Goal: Task Accomplishment & Management: Use online tool/utility

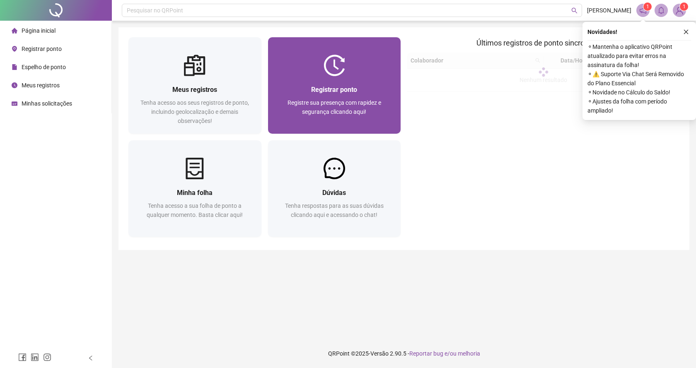
click at [344, 72] on img at bounding box center [334, 66] width 22 height 22
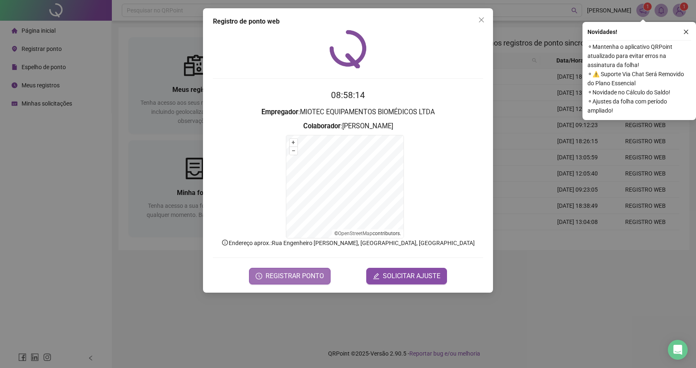
click at [311, 270] on button "REGISTRAR PONTO" at bounding box center [290, 276] width 82 height 17
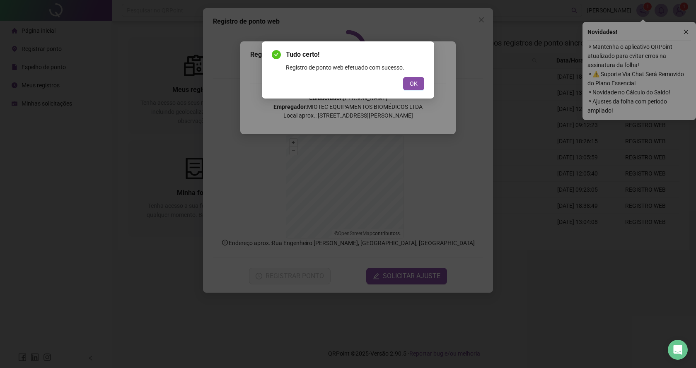
drag, startPoint x: 397, startPoint y: 91, endPoint x: 405, endPoint y: 86, distance: 8.7
click at [398, 90] on div "Tudo certo! Registro de ponto web efetuado com sucesso. OK" at bounding box center [348, 69] width 172 height 57
click at [405, 86] on button "OK" at bounding box center [413, 83] width 21 height 13
